Goal: Task Accomplishment & Management: Manage account settings

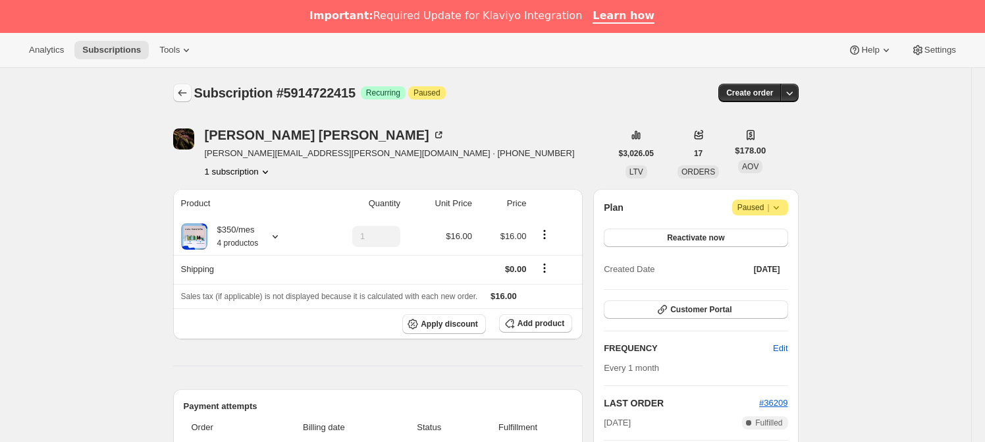
click at [187, 99] on button "Subscriptions" at bounding box center [182, 93] width 18 height 18
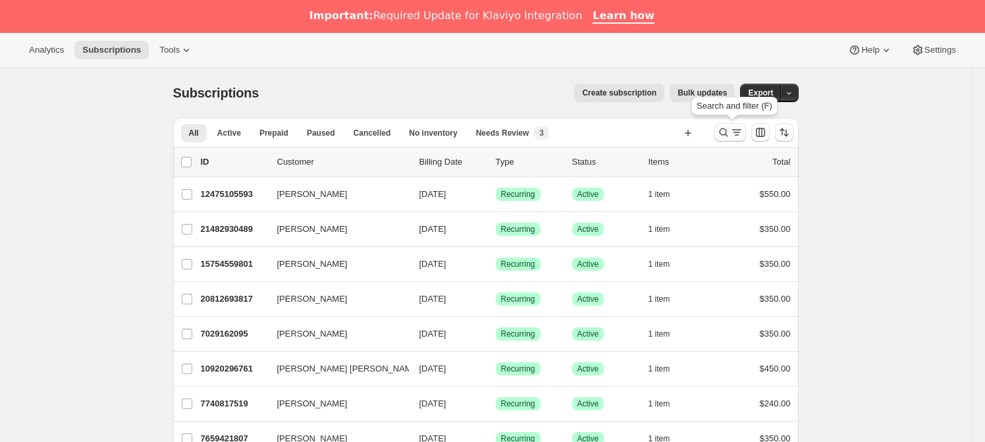
click at [722, 128] on icon "Search and filter results" at bounding box center [723, 132] width 13 height 13
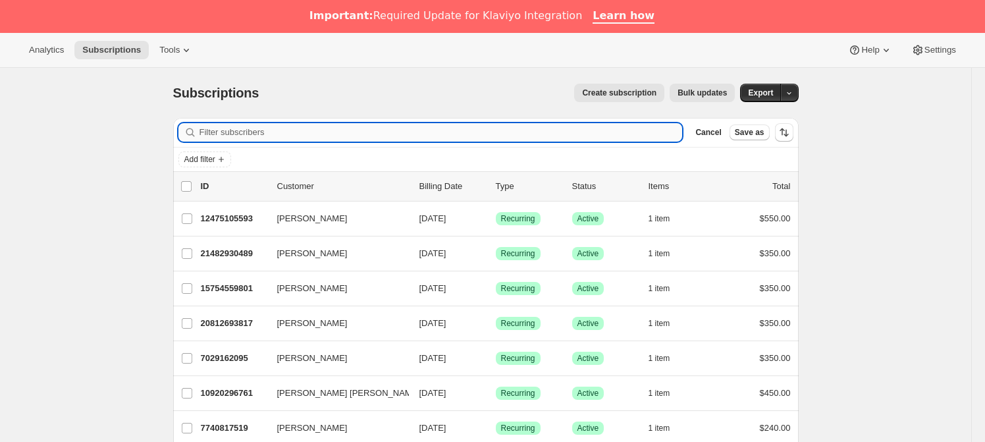
click at [306, 123] on input "Filter subscribers" at bounding box center [441, 132] width 483 height 18
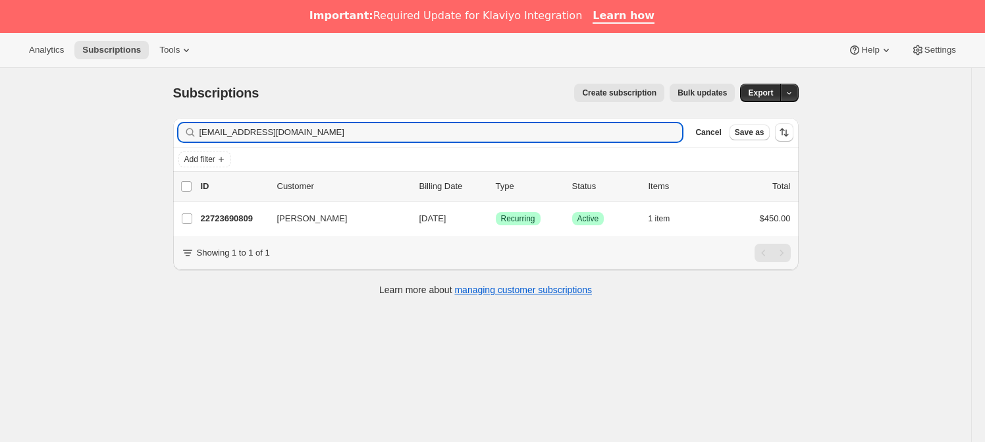
type input "[EMAIL_ADDRESS][DOMAIN_NAME]"
click at [286, 200] on div "list header ID Customer Billing Date Type Status Items Total" at bounding box center [486, 186] width 626 height 29
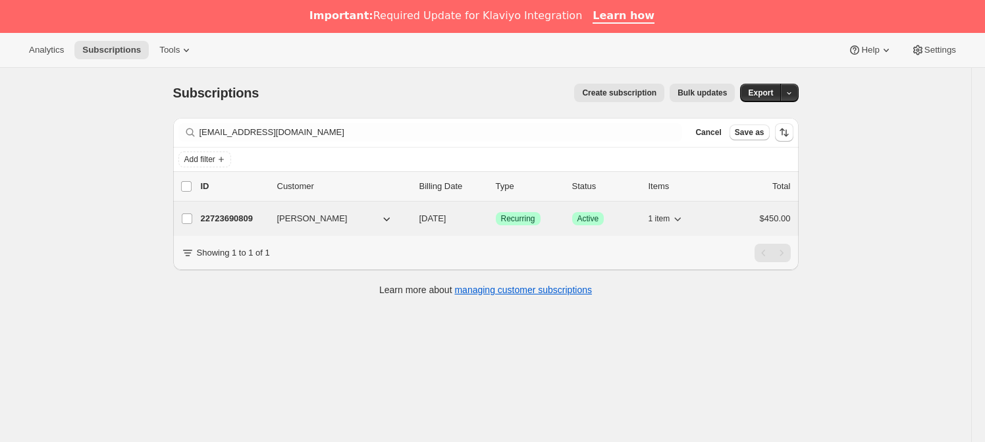
click at [285, 213] on span "[PERSON_NAME]" at bounding box center [312, 218] width 70 height 13
click at [438, 219] on span "[DATE]" at bounding box center [432, 218] width 27 height 10
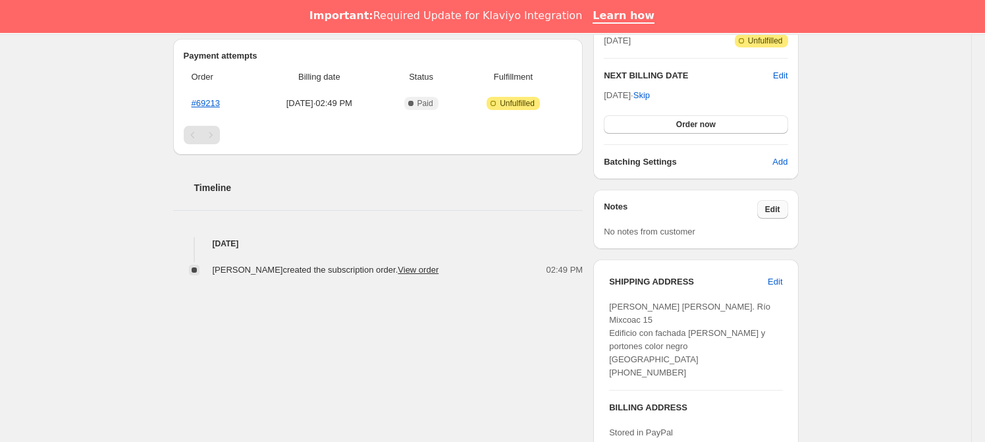
scroll to position [351, 0]
click at [774, 205] on span "Edit" at bounding box center [772, 208] width 15 height 11
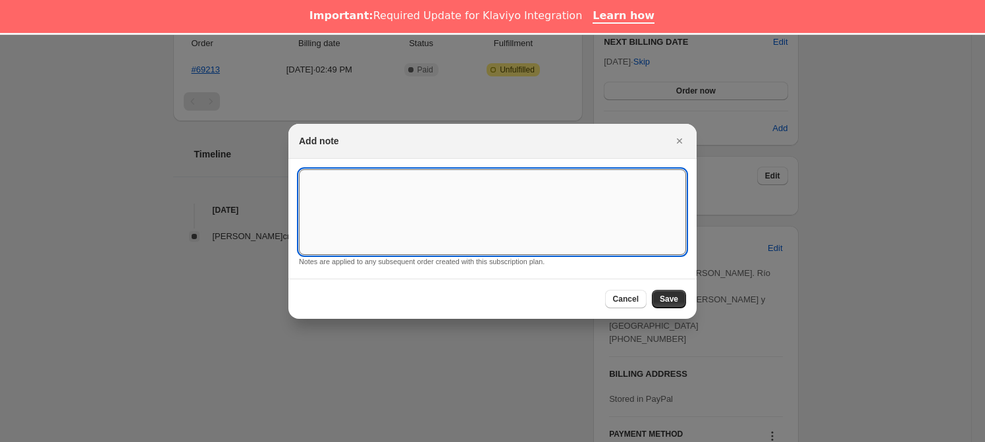
click at [475, 209] on textarea ":req:" at bounding box center [492, 212] width 387 height 86
type textarea "*SUSK CONFIRM*"
click at [676, 297] on span "Save" at bounding box center [669, 299] width 18 height 11
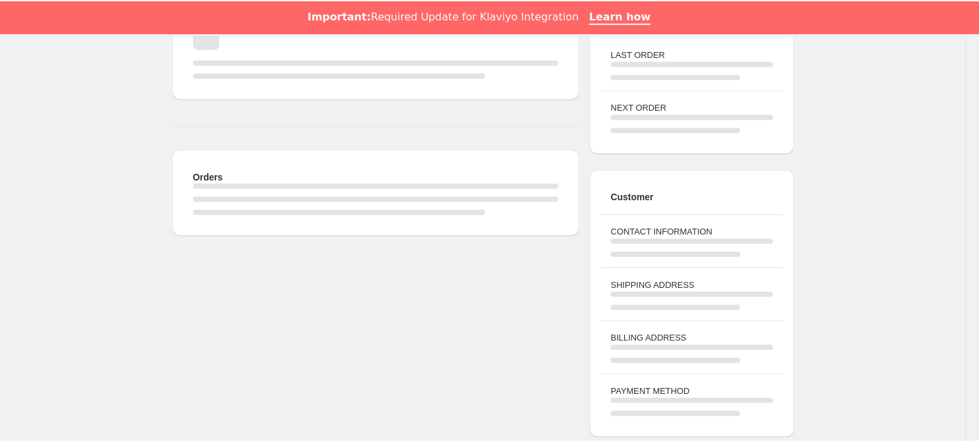
scroll to position [351, 0]
